Goal: Find specific page/section: Find specific page/section

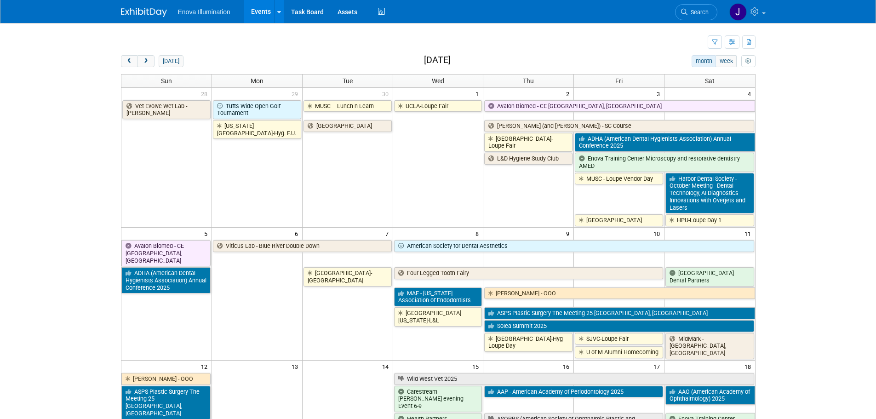
drag, startPoint x: 126, startPoint y: 63, endPoint x: 154, endPoint y: 64, distance: 28.1
click at [126, 63] on span "prev" at bounding box center [129, 61] width 7 height 6
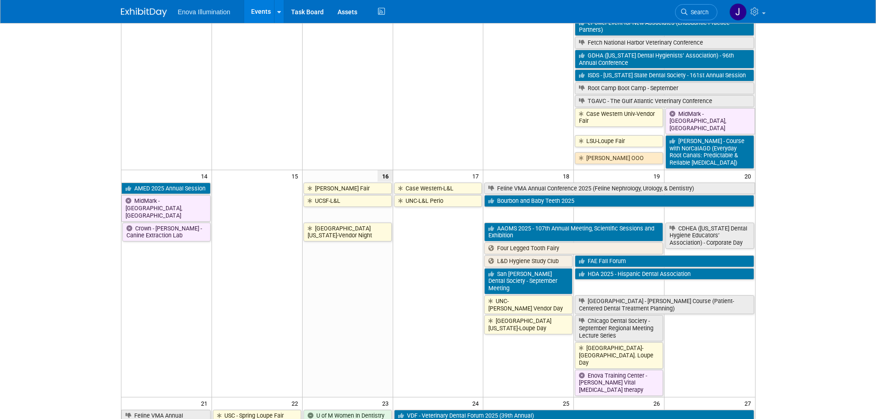
scroll to position [368, 0]
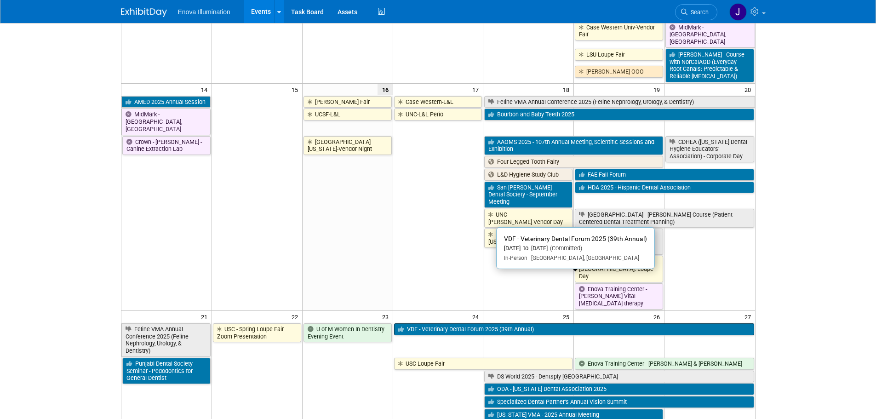
click at [452, 323] on link "VDF - Veterinary Dental Forum 2025 (39th Annual)" at bounding box center [574, 329] width 360 height 12
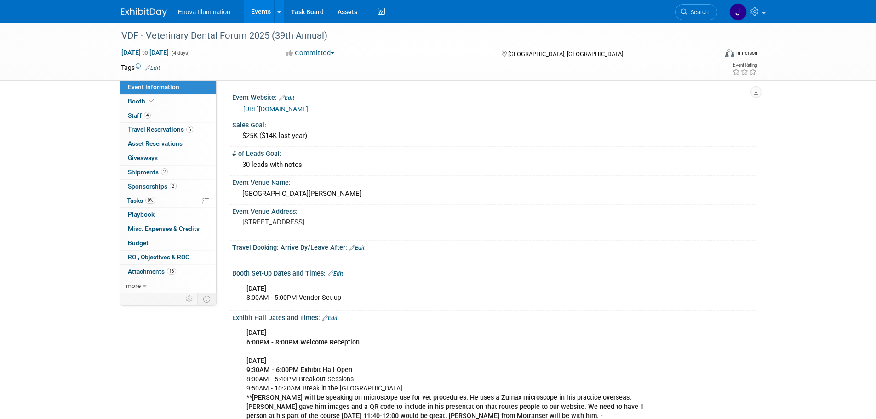
click at [134, 14] on img at bounding box center [144, 12] width 46 height 9
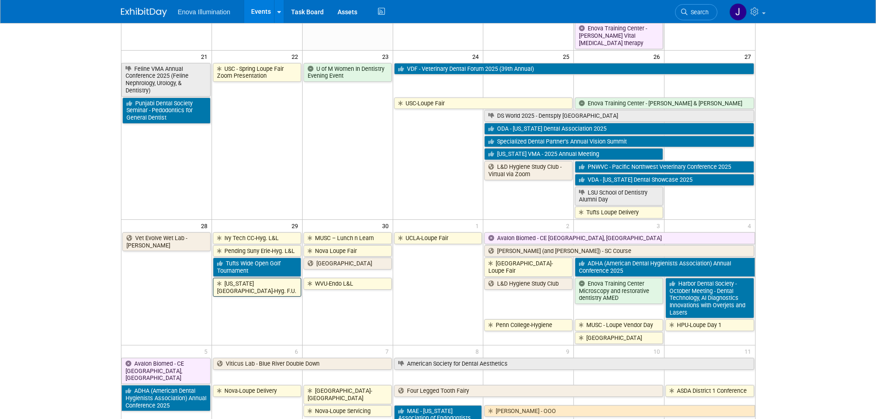
scroll to position [644, 0]
